Goal: Task Accomplishment & Management: Use online tool/utility

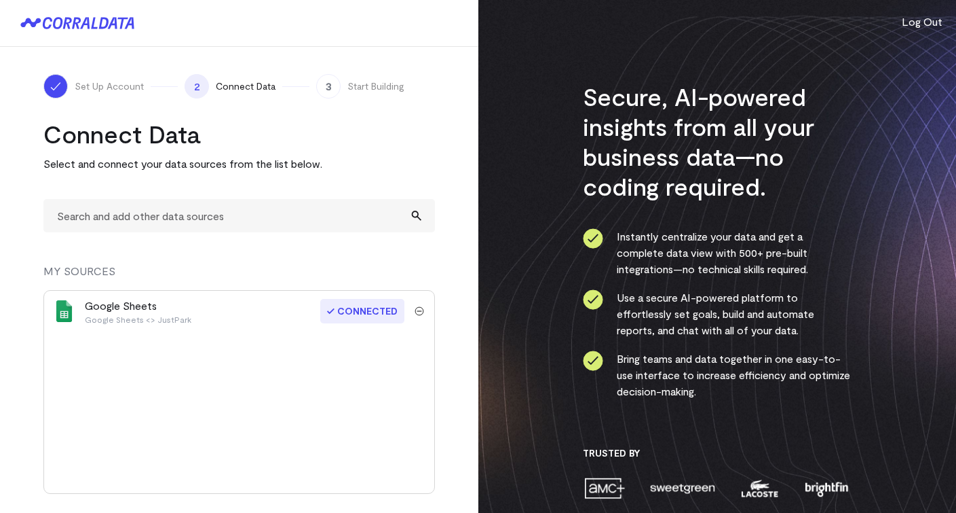
click at [418, 310] on img "submit" at bounding box center [420, 311] width 10 height 10
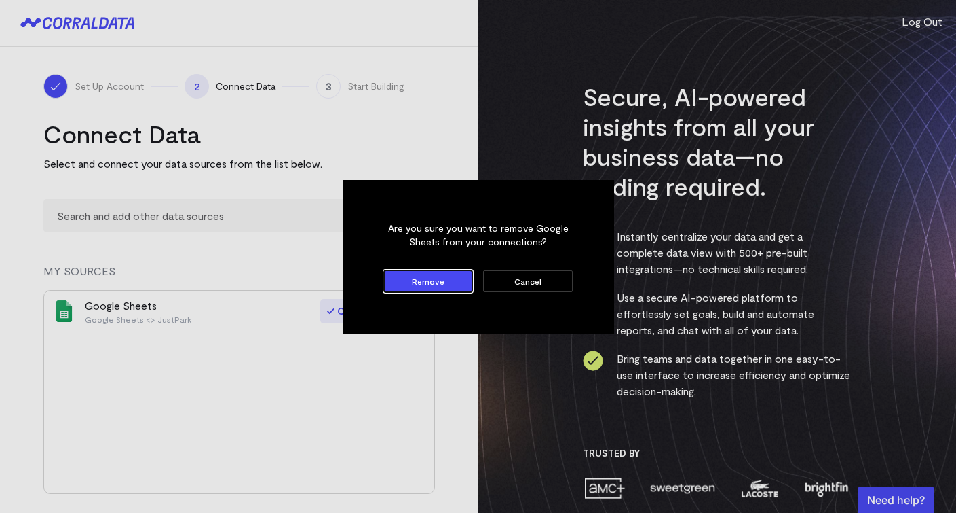
click at [522, 291] on button "Cancel" at bounding box center [527, 281] width 89 height 22
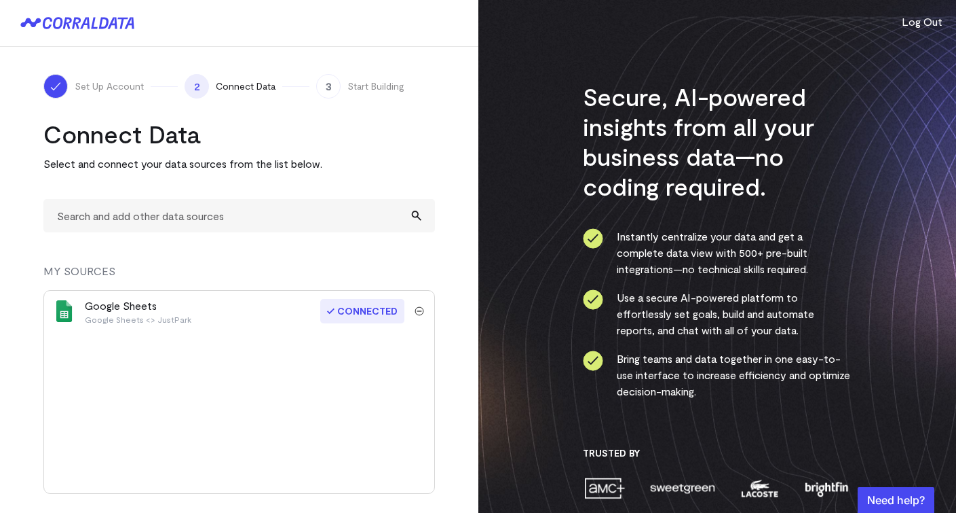
click at [168, 342] on div "Google Sheets Google Sheets <> JustPark Connected" at bounding box center [239, 392] width 392 height 204
click at [149, 309] on div "Google Sheets Google Sheets <> JustPark" at bounding box center [138, 310] width 107 height 27
click at [420, 308] on img "submit" at bounding box center [420, 311] width 10 height 10
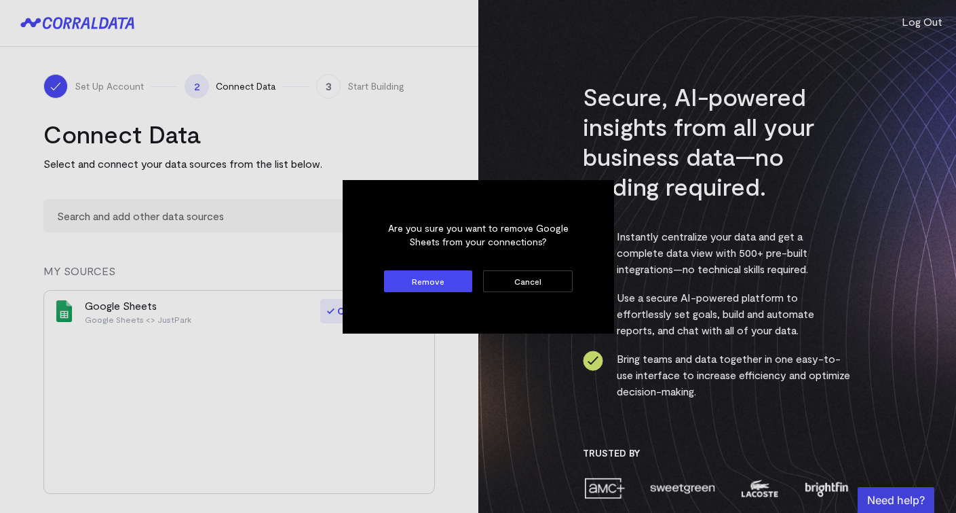
click at [446, 288] on button "Remove" at bounding box center [428, 281] width 89 height 22
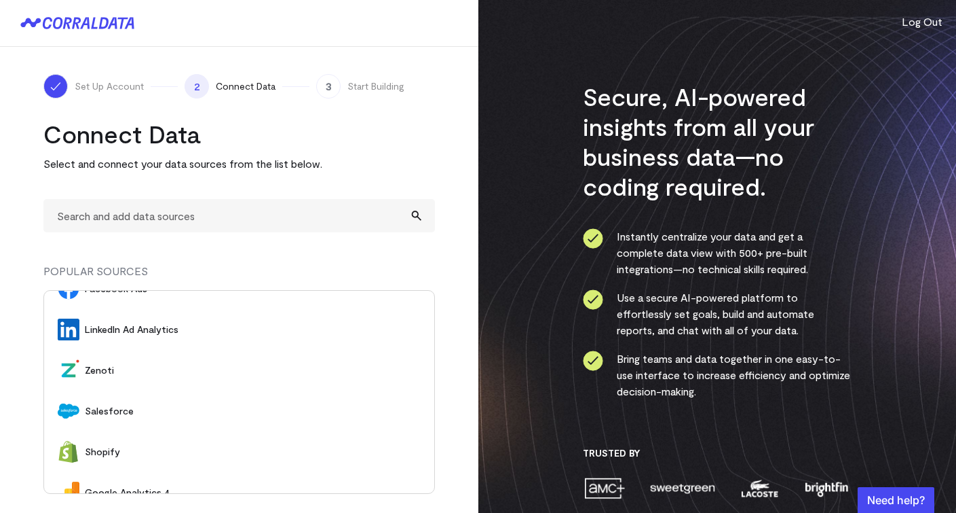
scroll to position [164, 0]
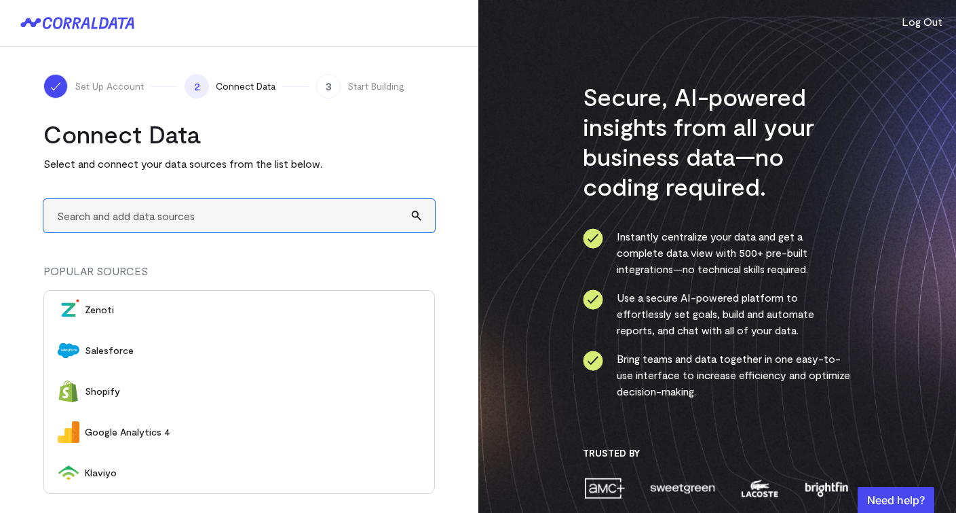
click at [182, 217] on input "text" at bounding box center [239, 215] width 392 height 33
type input "A"
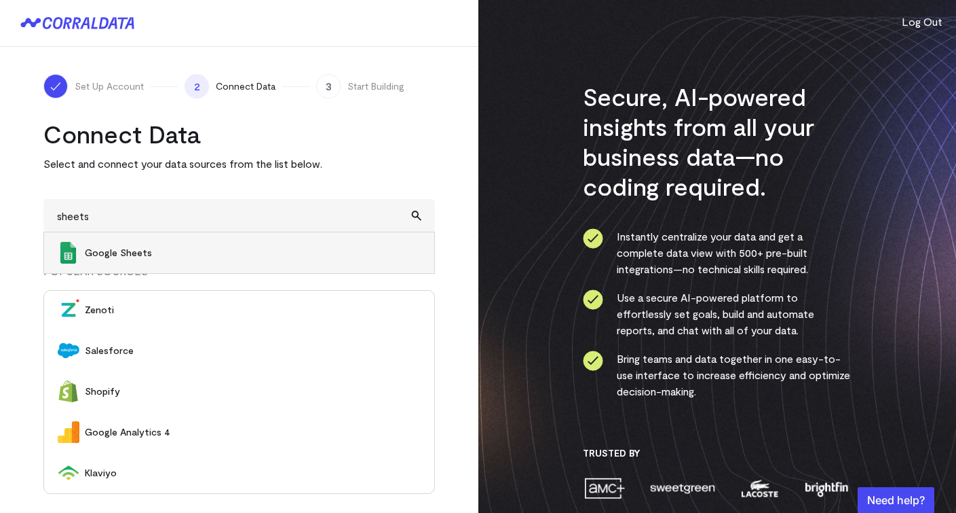
click at [145, 255] on span "Google Sheets" at bounding box center [253, 253] width 336 height 14
type input "Google Sheets"
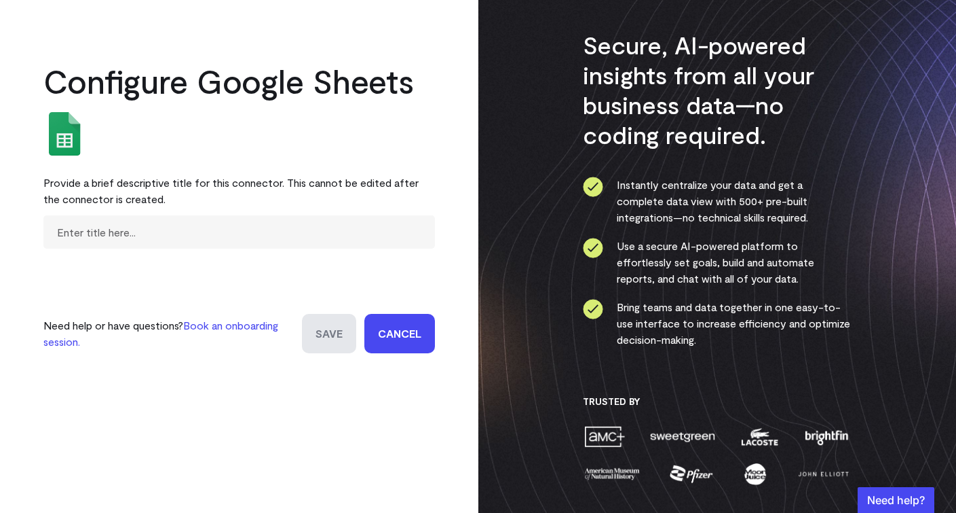
click at [201, 212] on div "Provide a brief descriptive title for this connector. This cannot be edited aft…" at bounding box center [239, 190] width 392 height 49
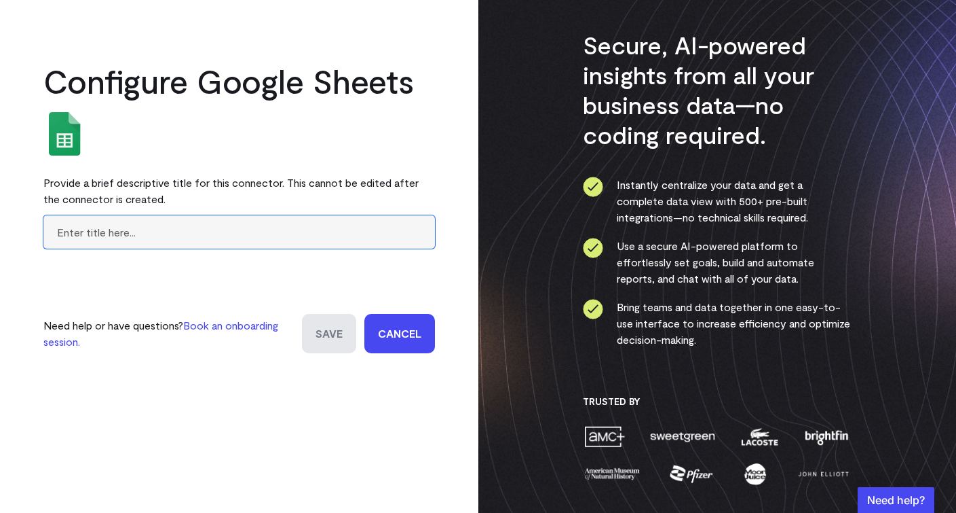
click at [163, 232] on input "text" at bounding box center [239, 231] width 392 height 33
type input "Updated Range"
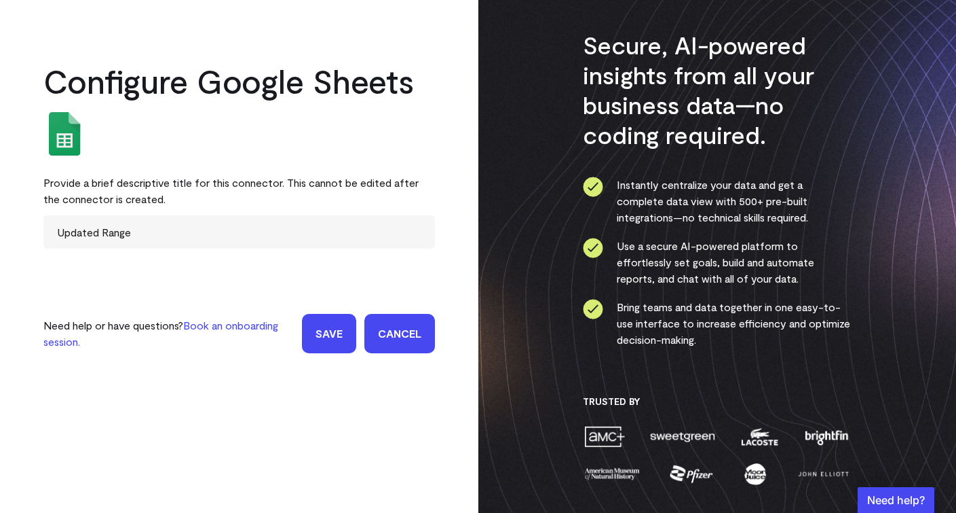
click at [342, 327] on input "Save" at bounding box center [329, 333] width 54 height 39
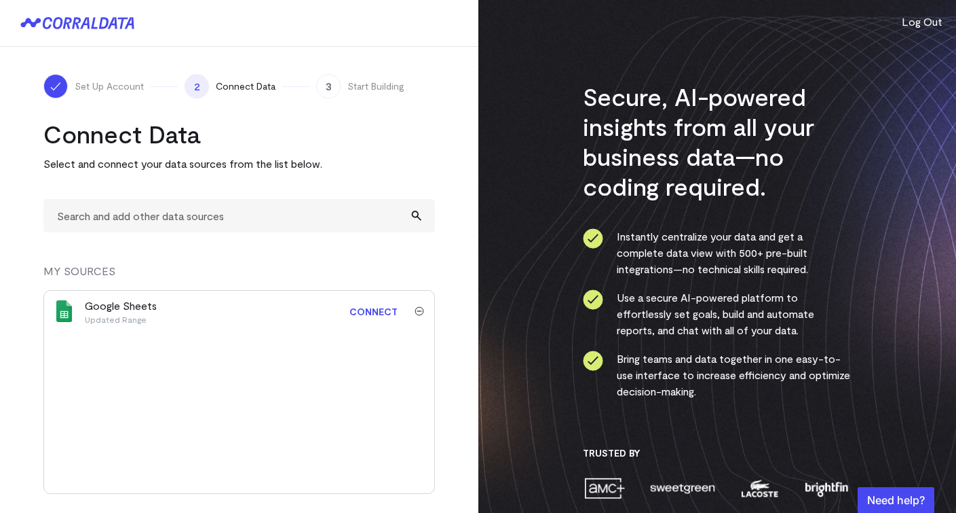
click at [380, 312] on link "Connect" at bounding box center [374, 311] width 62 height 25
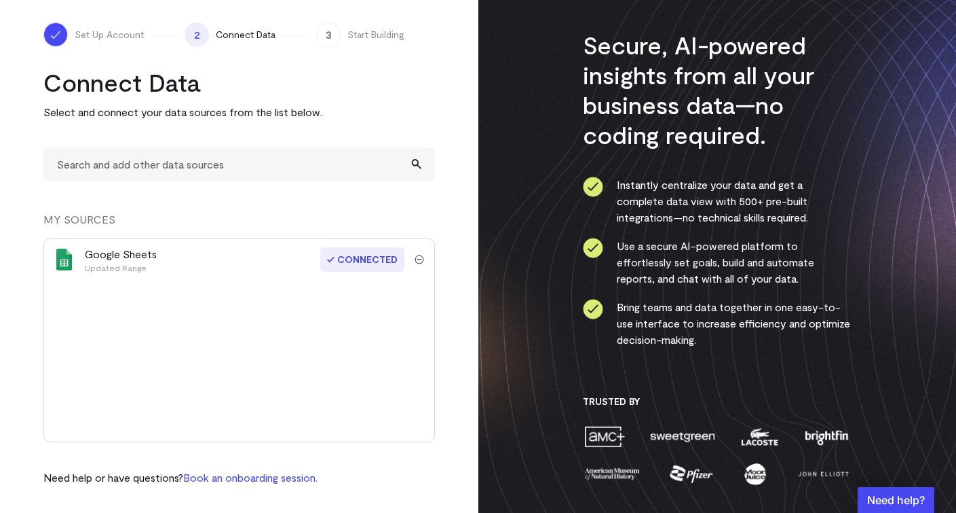
click at [735, 92] on h3 "Secure, AI-powered insights from all your business data—no coding required." at bounding box center [717, 89] width 268 height 119
